Goal: Transaction & Acquisition: Subscribe to service/newsletter

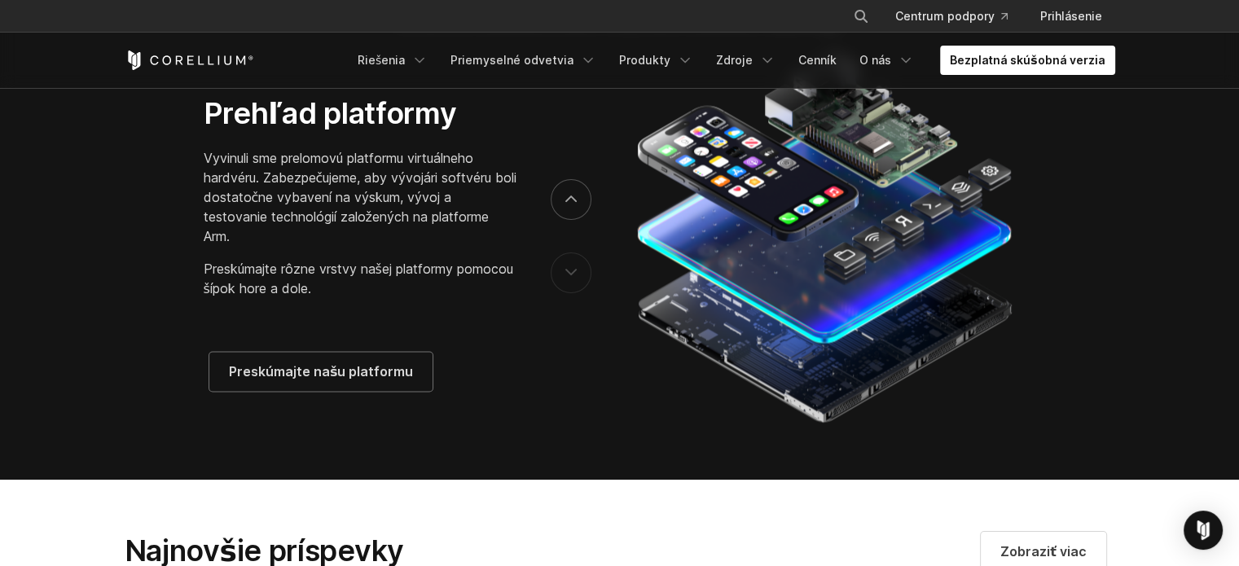
scroll to position [2762, 0]
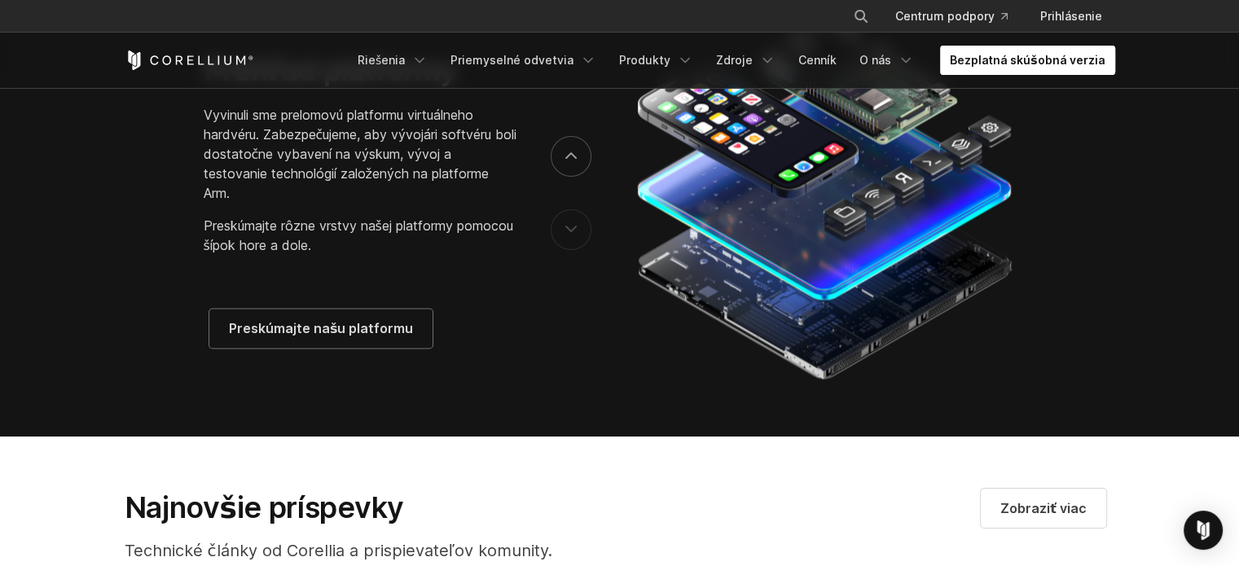
click at [1022, 55] on font "Bezplatná skúšobná verzia" at bounding box center [1027, 60] width 155 height 14
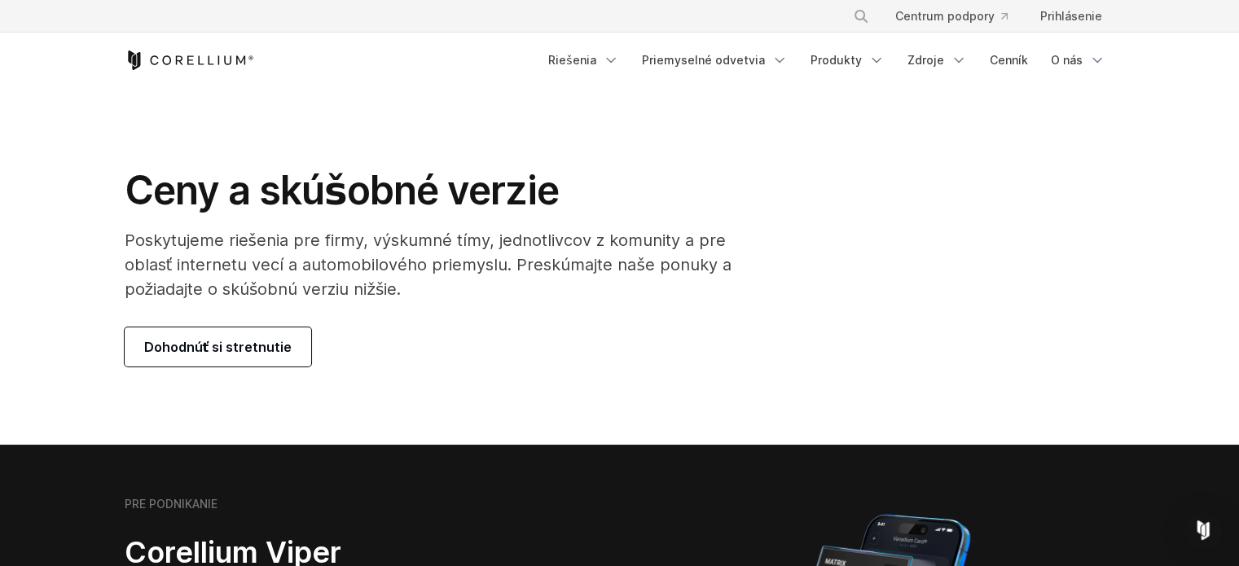
click at [175, 338] on font "Dohodnúť si stretnutie" at bounding box center [218, 347] width 148 height 20
